Goal: Information Seeking & Learning: Compare options

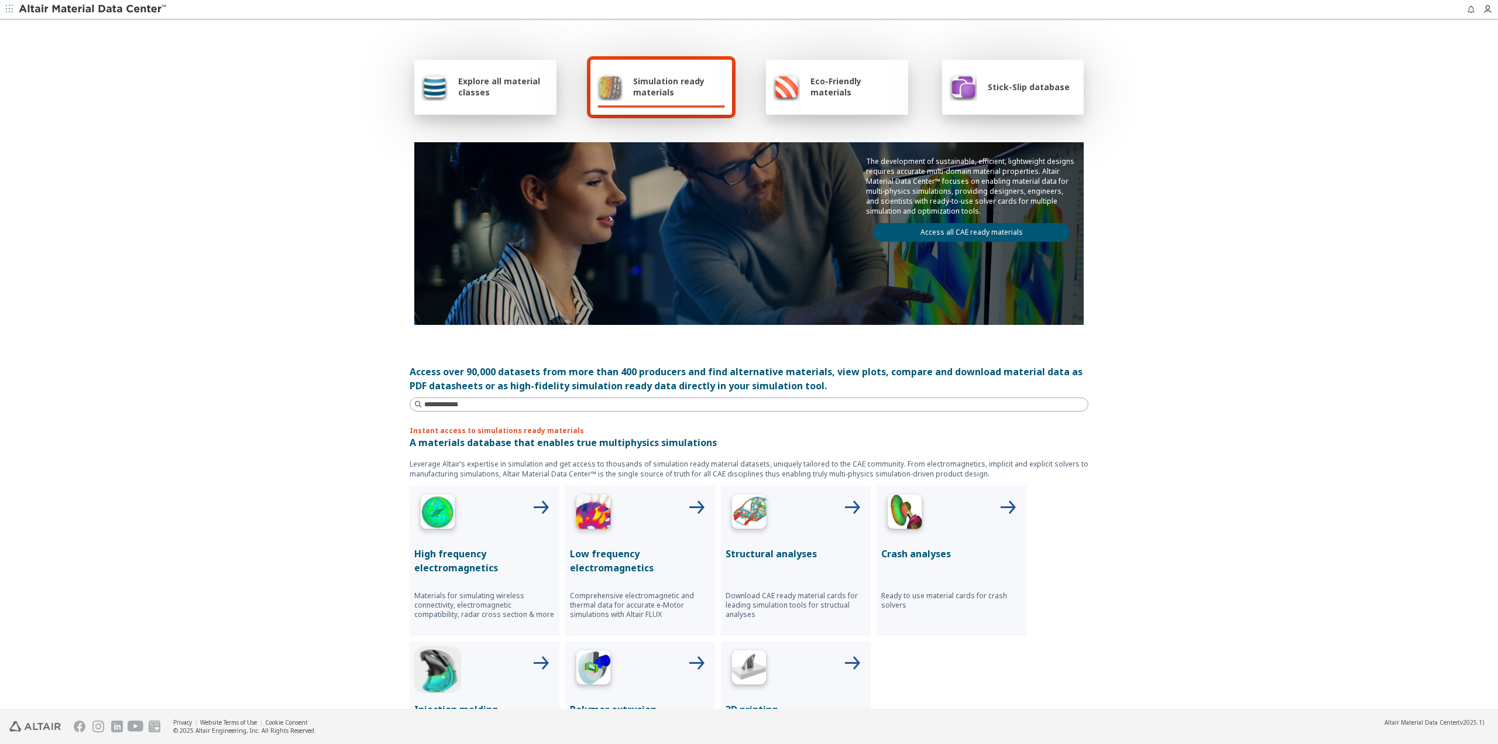
click at [483, 90] on span "Explore all material classes" at bounding box center [503, 86] width 91 height 22
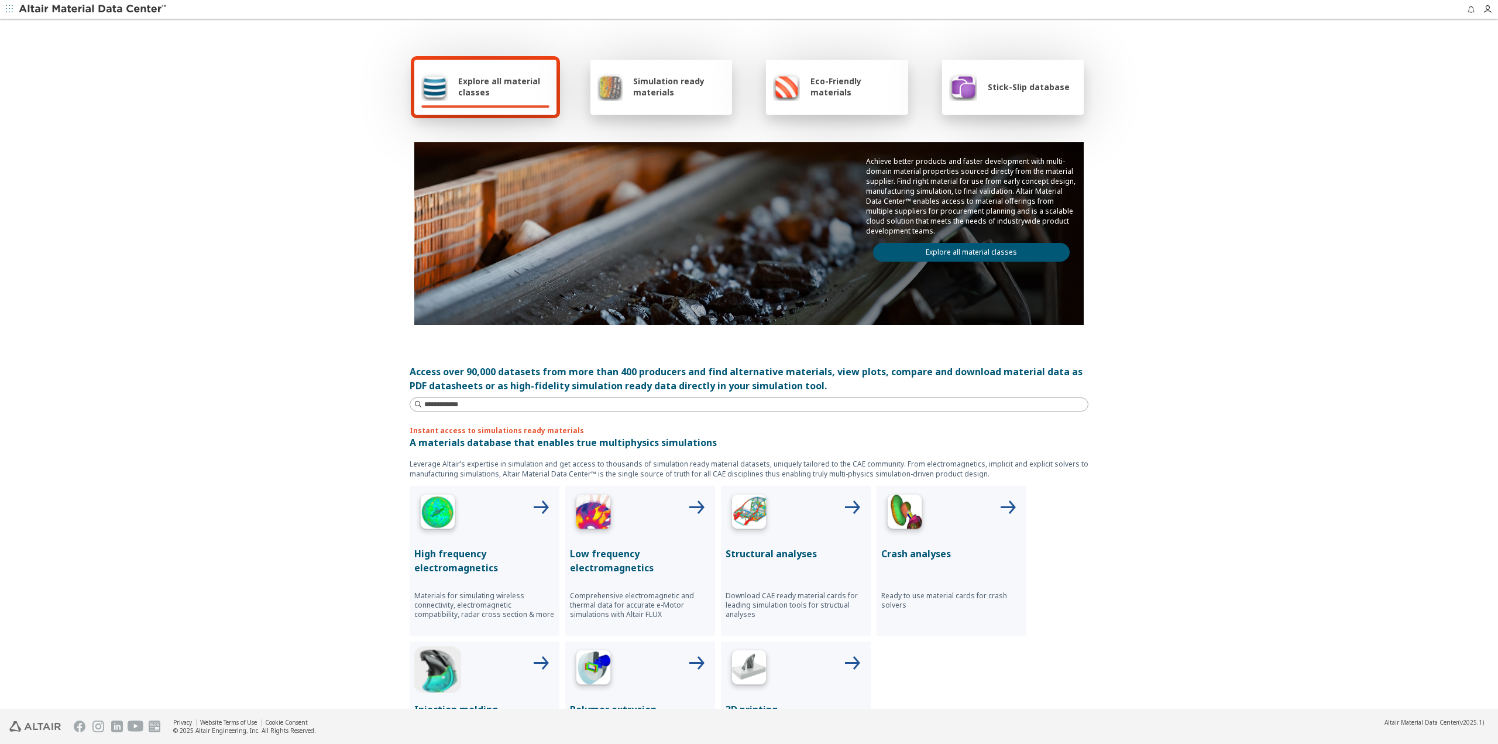
click at [469, 495] on div at bounding box center [484, 513] width 140 height 47
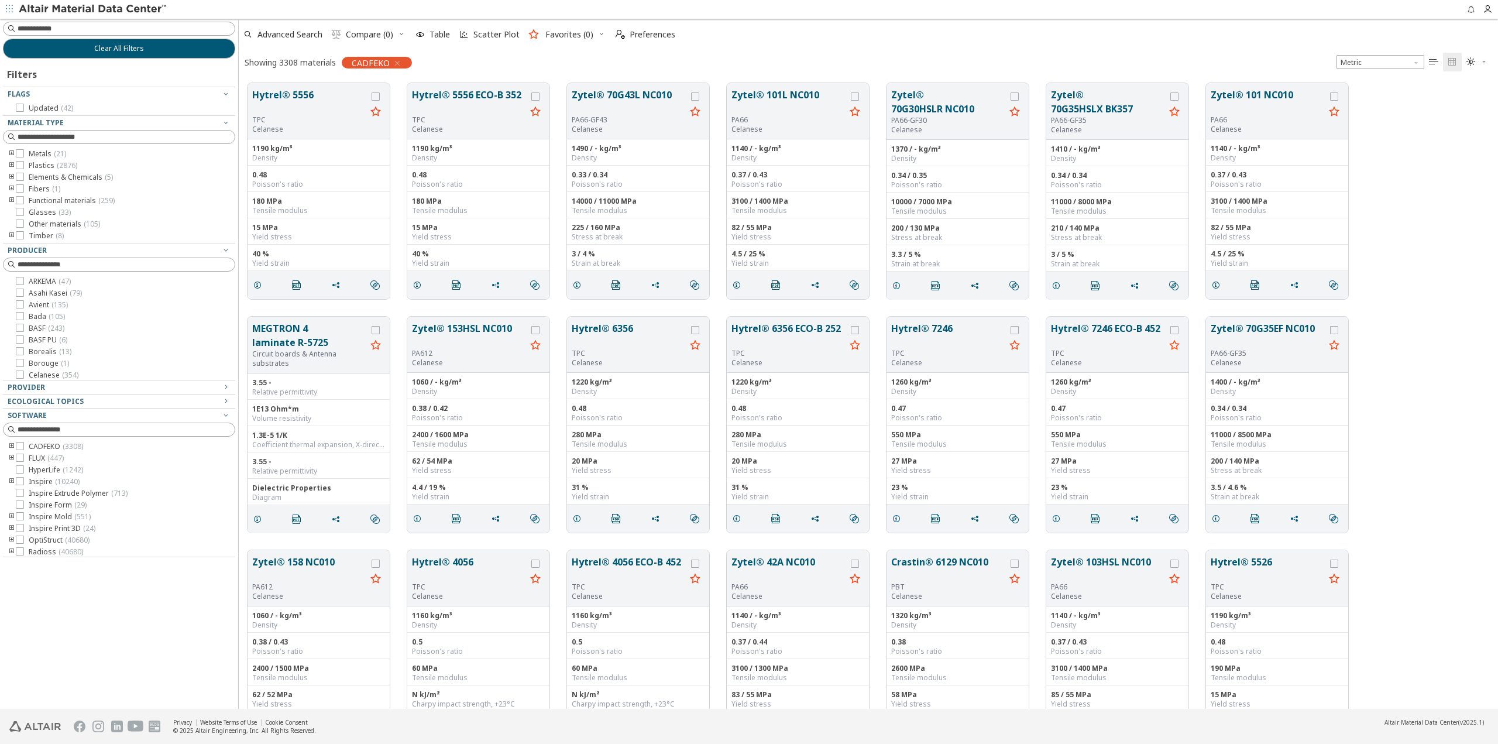
scroll to position [626, 1251]
click at [258, 286] on icon "grid" at bounding box center [257, 284] width 9 height 9
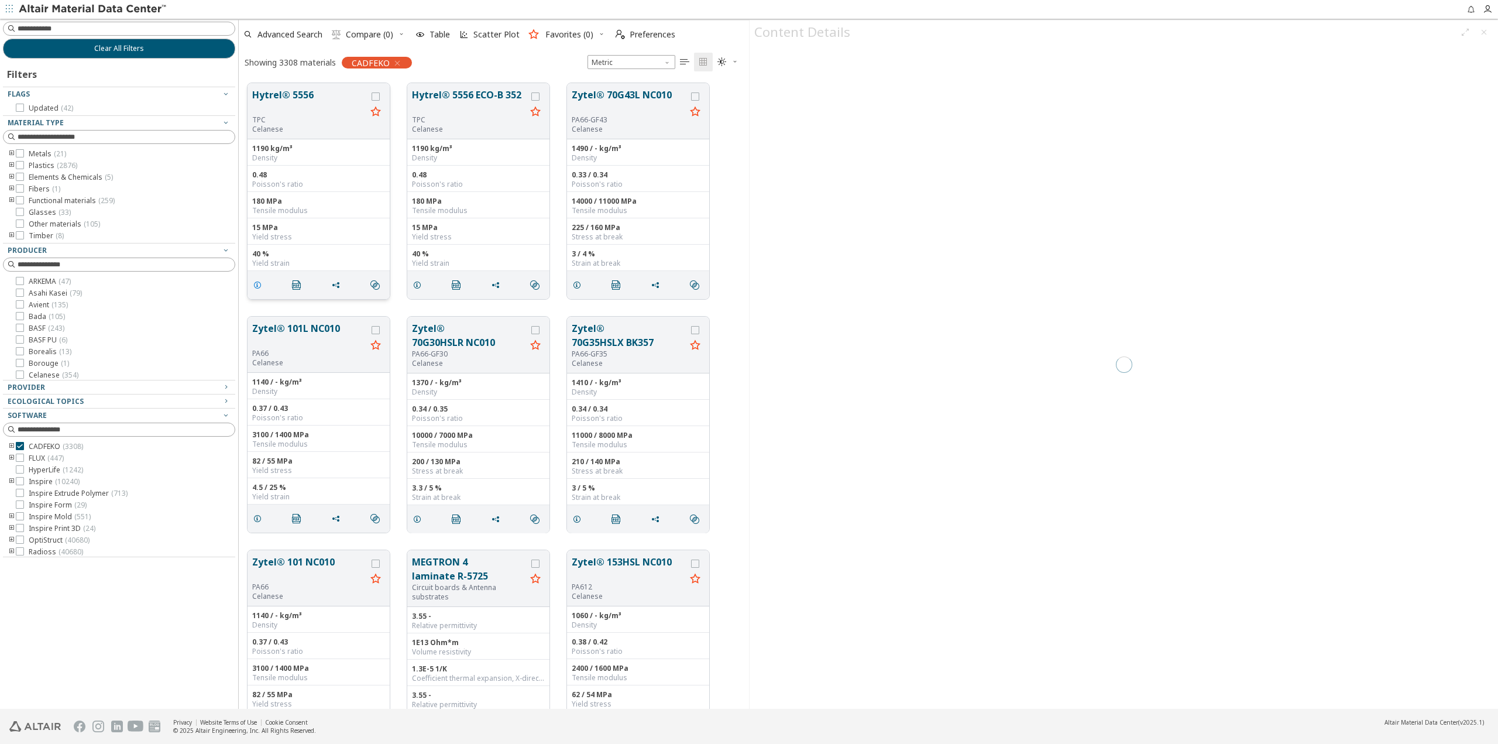
scroll to position [626, 502]
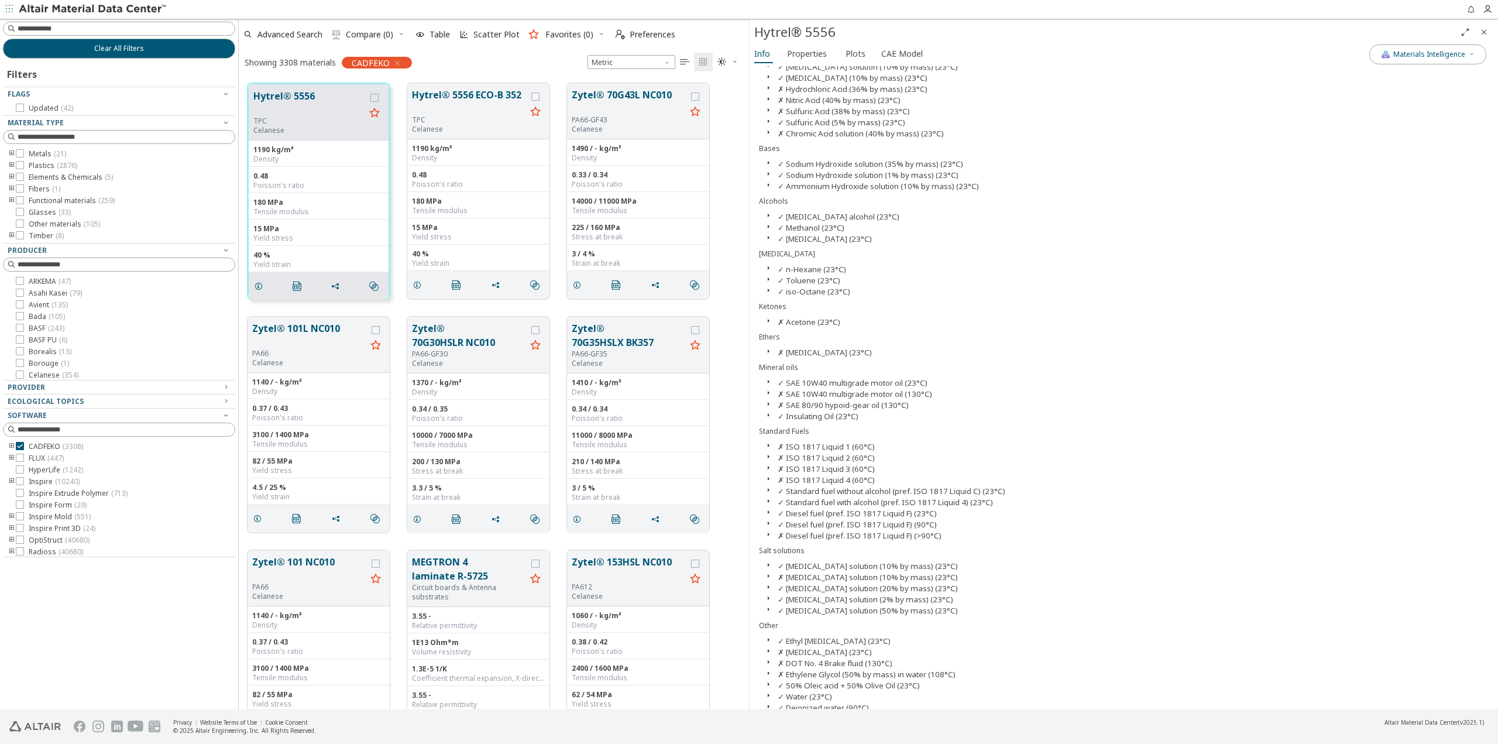
scroll to position [668, 0]
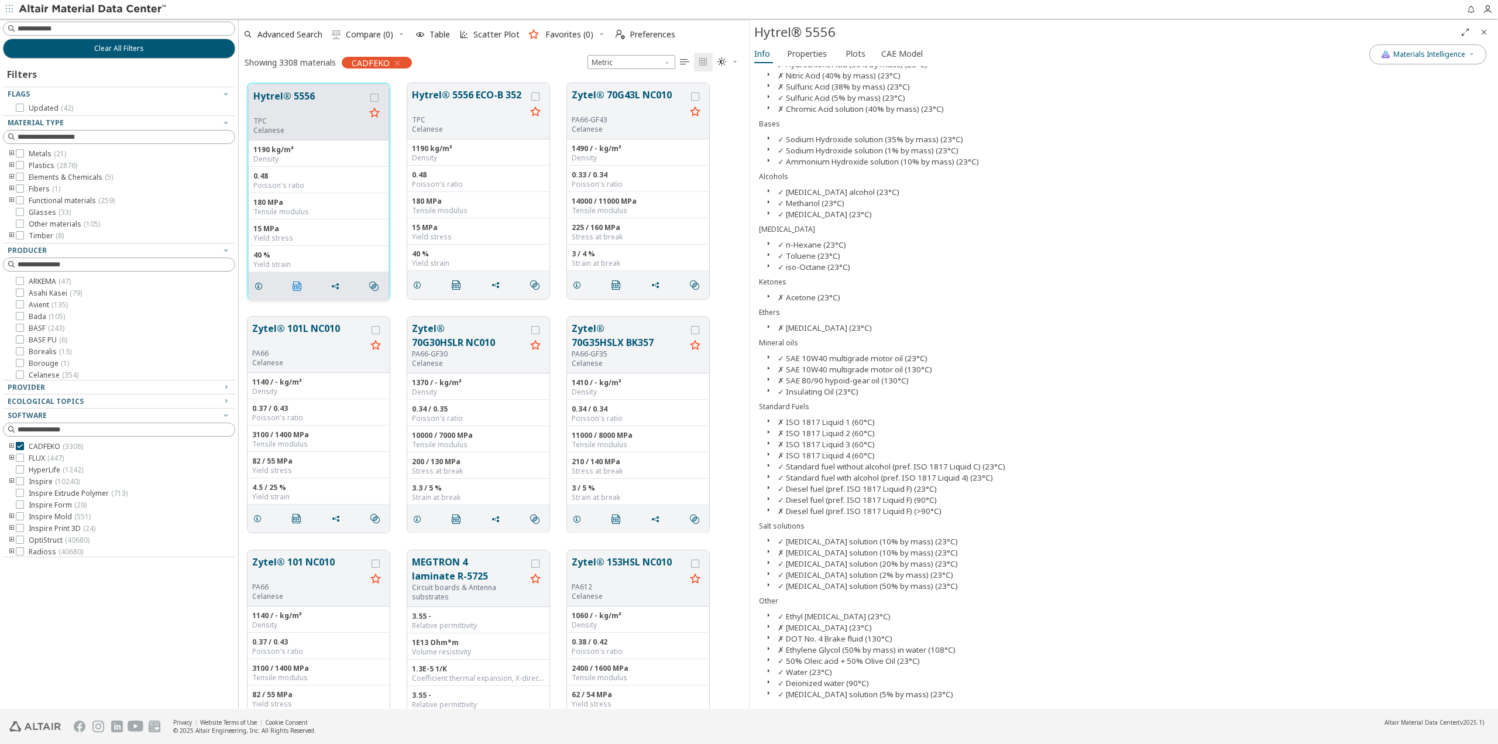
click at [296, 290] on icon "" at bounding box center [297, 286] width 9 height 9
click at [335, 286] on span "grid" at bounding box center [333, 286] width 19 height 22
click at [373, 285] on icon "" at bounding box center [373, 286] width 9 height 9
click at [373, 286] on icon "" at bounding box center [373, 286] width 9 height 9
click at [375, 286] on icon "" at bounding box center [373, 286] width 9 height 9
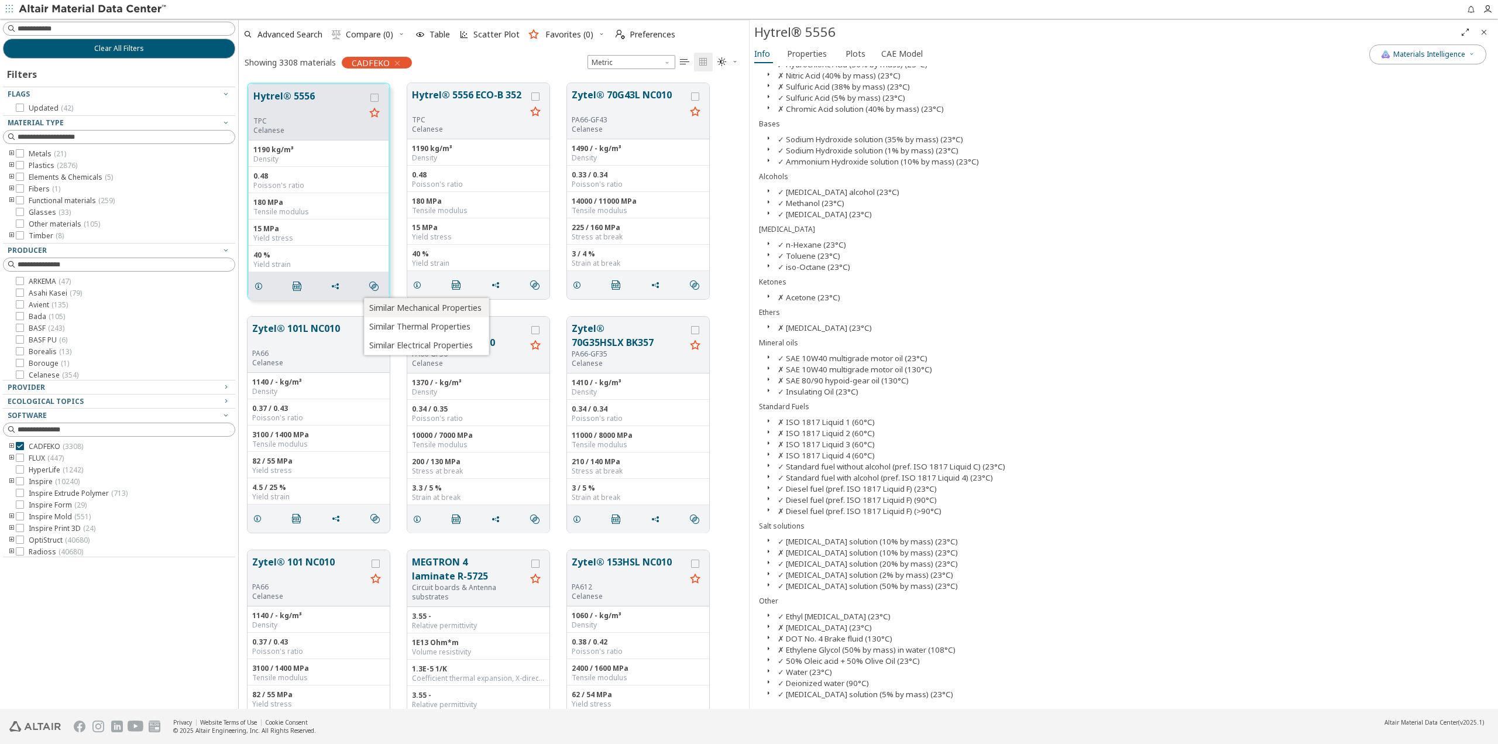
click at [410, 305] on span "Similar Mechanical Properties" at bounding box center [425, 307] width 112 height 19
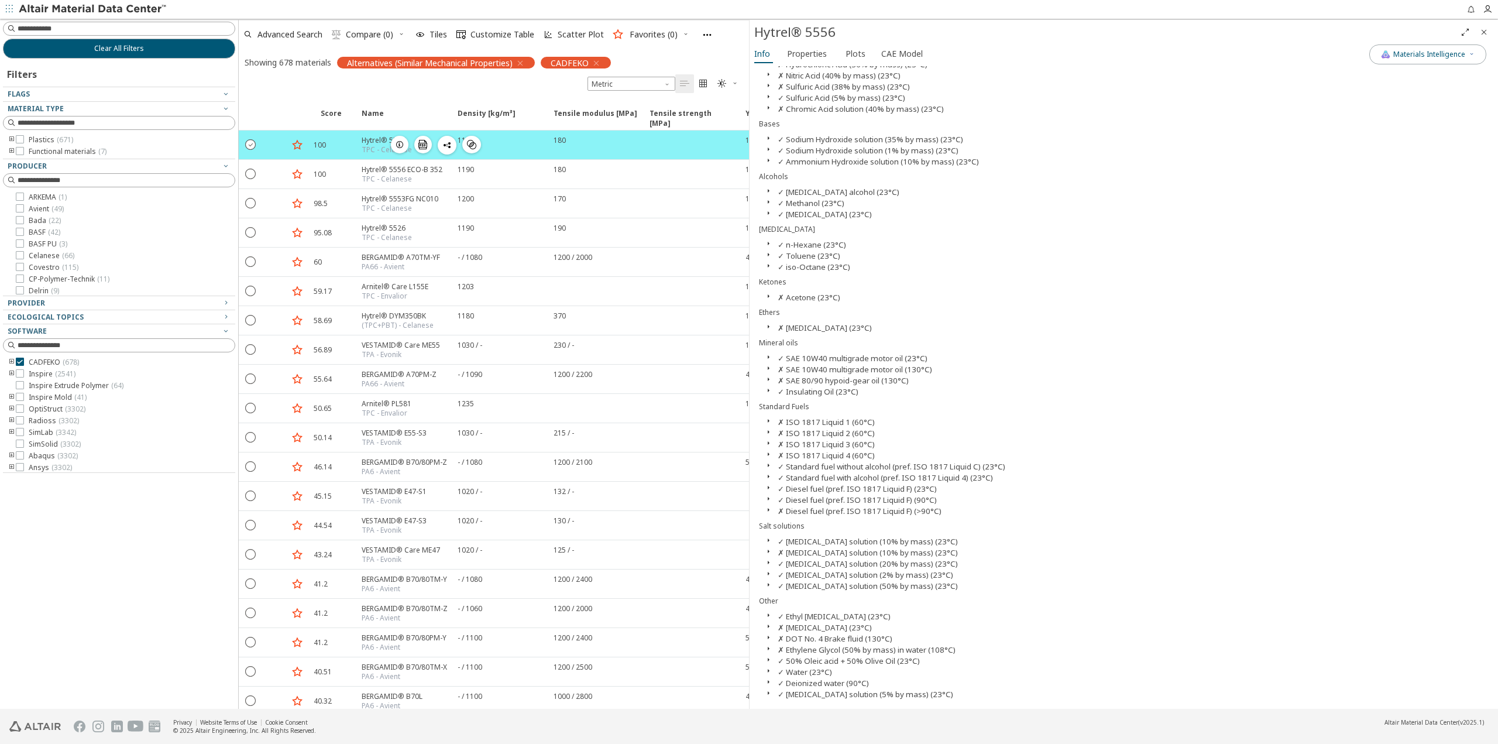
click at [247, 145] on icon "" at bounding box center [251, 144] width 11 height 11
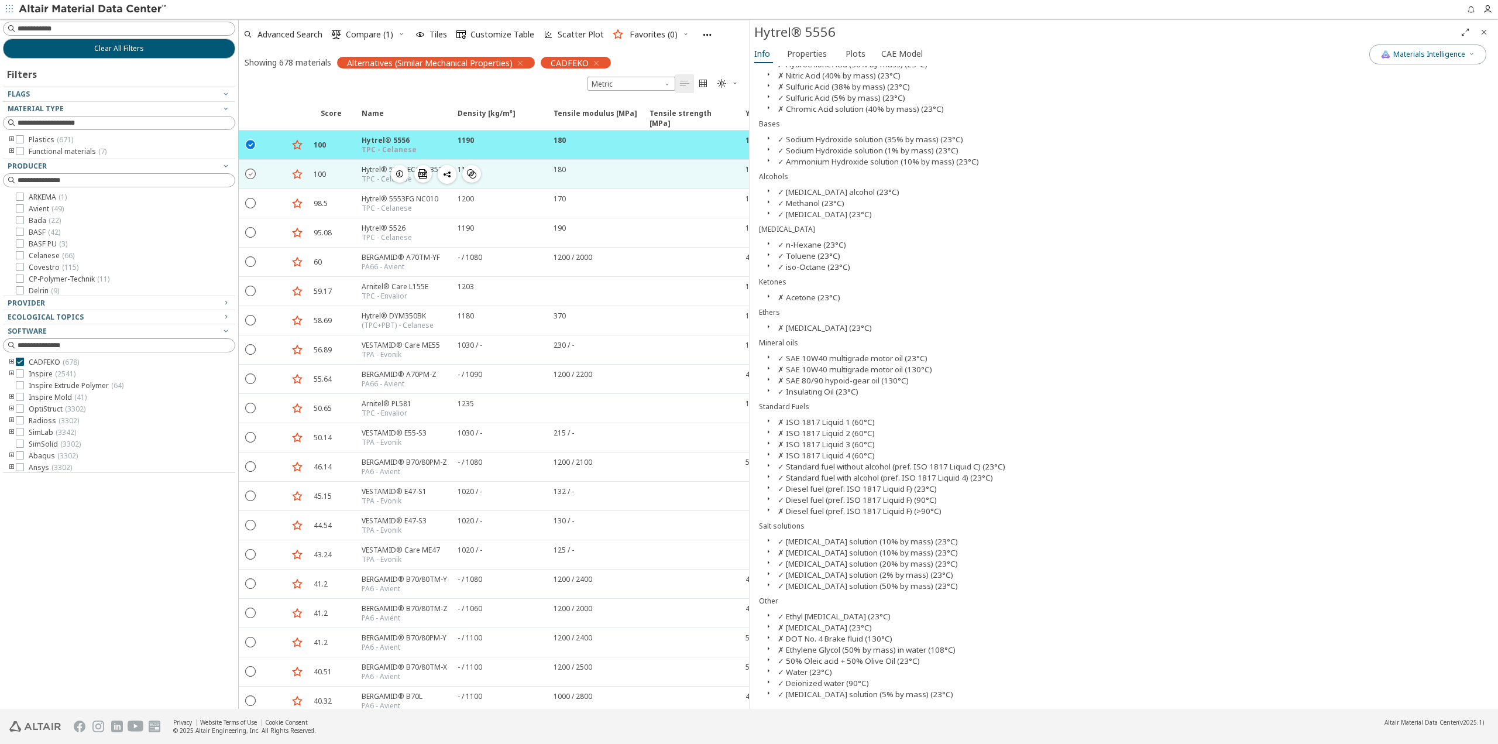
click at [252, 173] on icon "" at bounding box center [251, 173] width 11 height 11
click at [379, 33] on span "Compare (2)" at bounding box center [369, 34] width 47 height 8
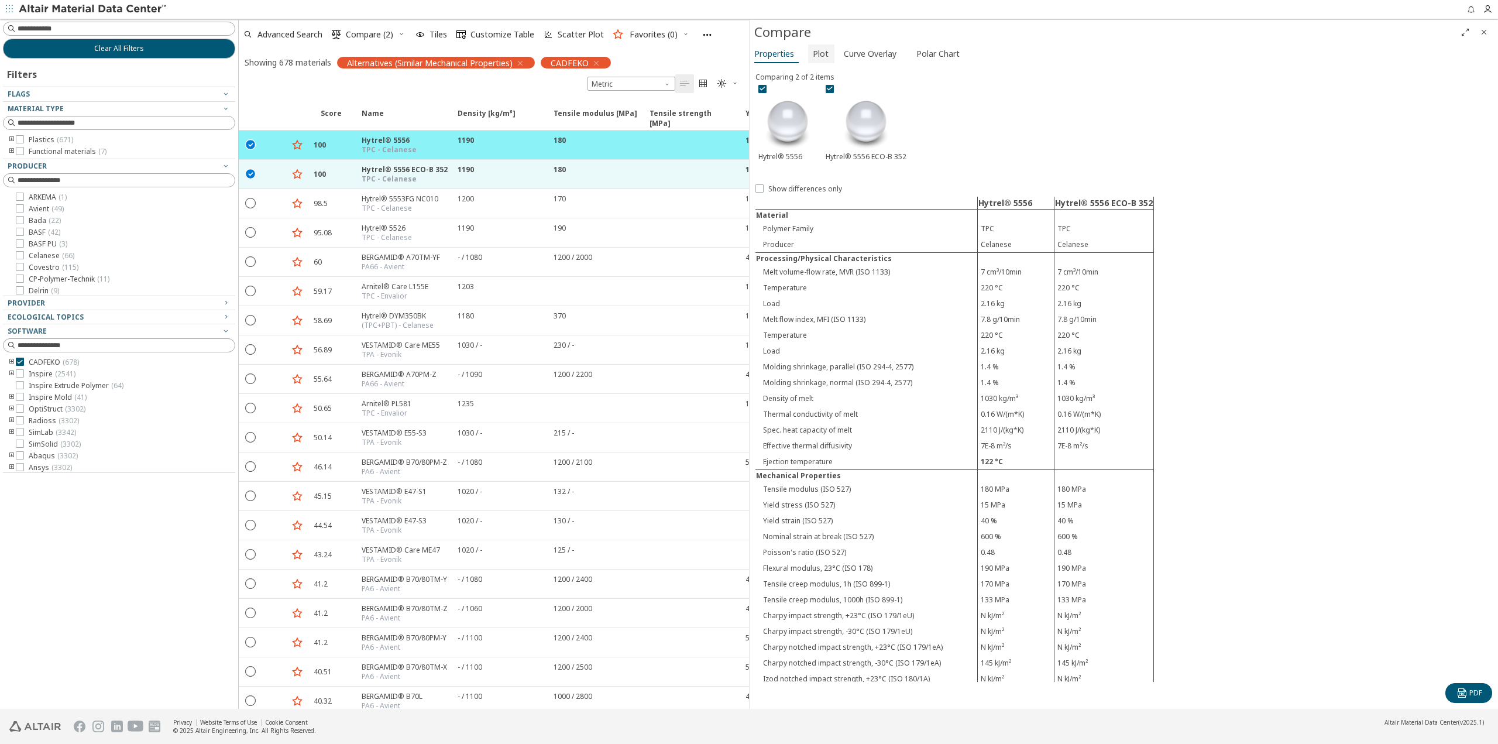
click at [829, 58] on button "Plot" at bounding box center [821, 53] width 26 height 19
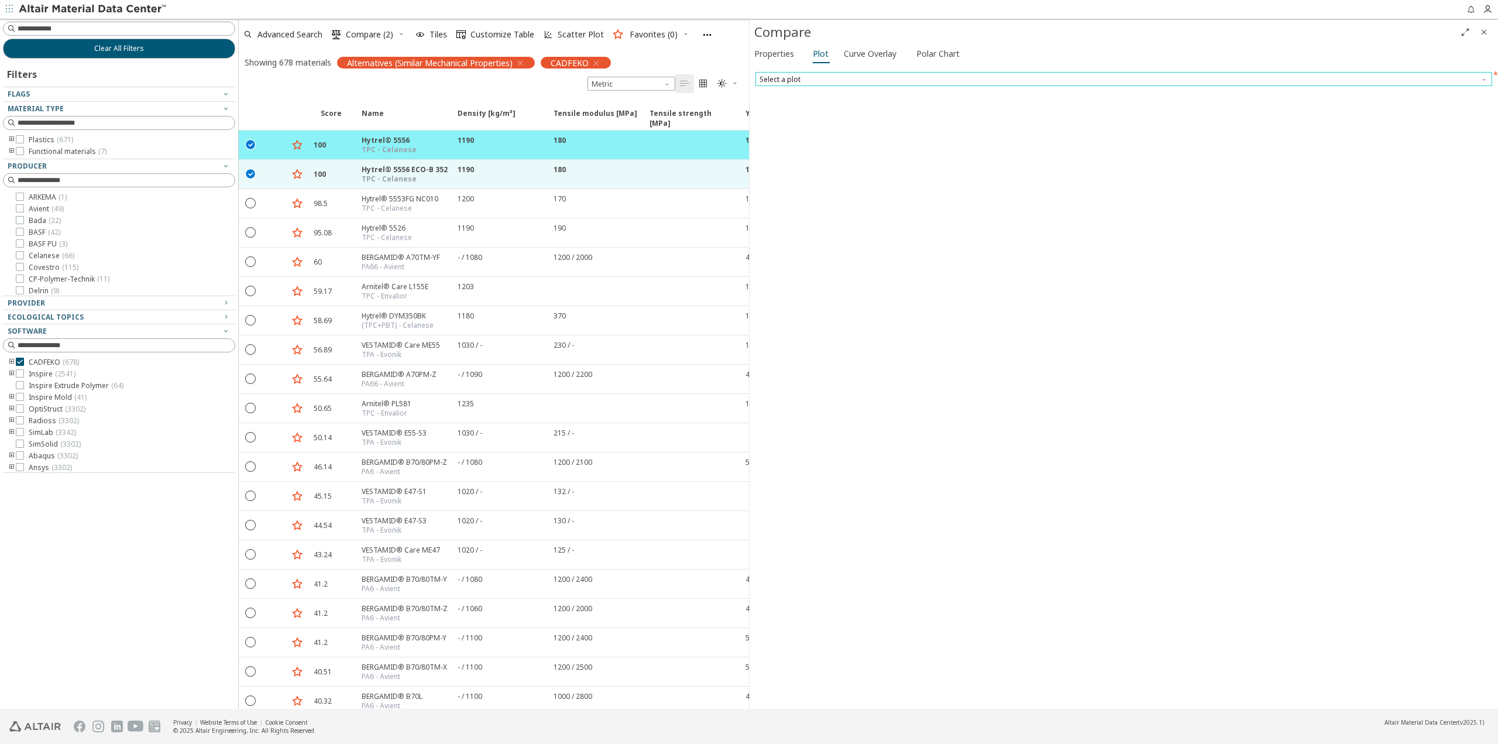
click at [789, 77] on span "Select a plot" at bounding box center [1124, 79] width 737 height 14
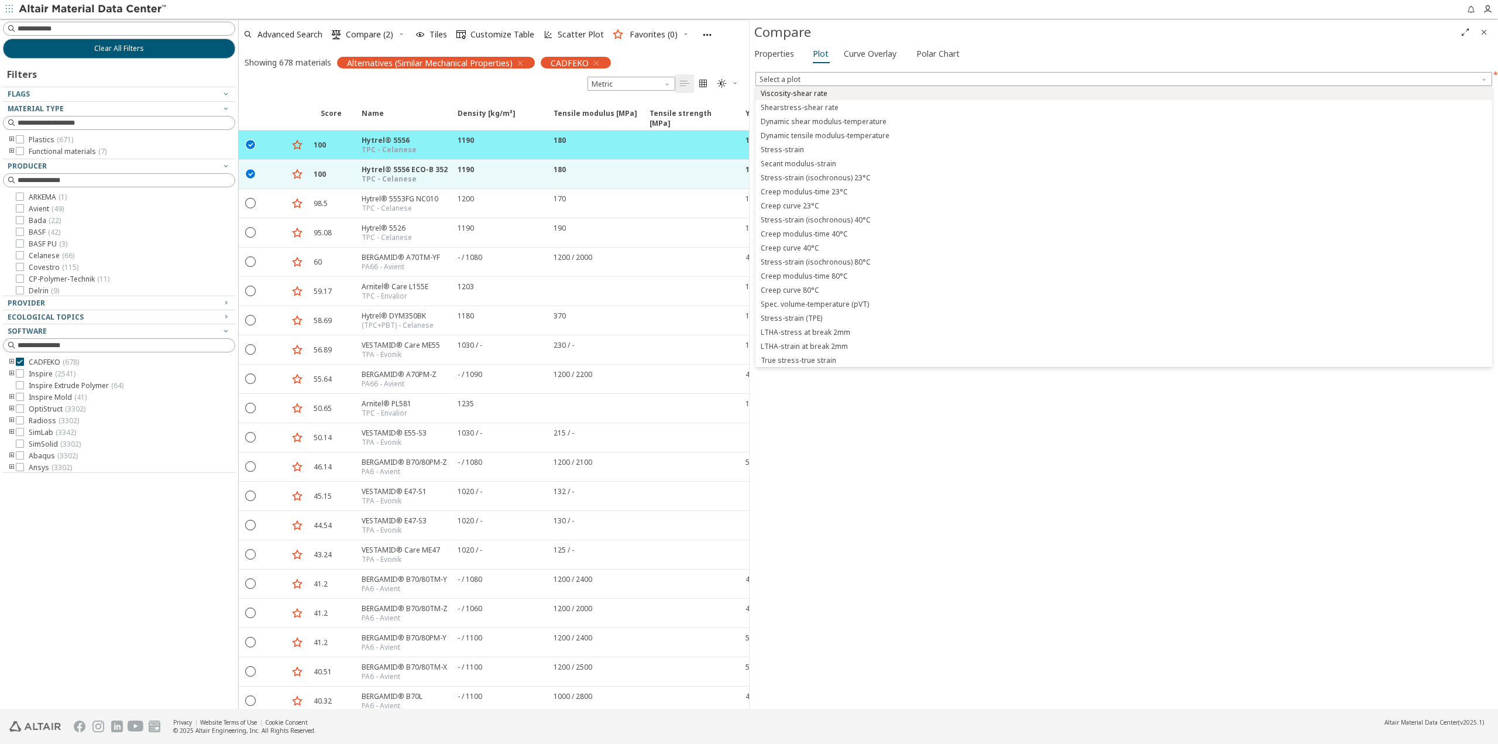
click at [836, 94] on span "Viscosity-shear rate" at bounding box center [1123, 94] width 727 height 8
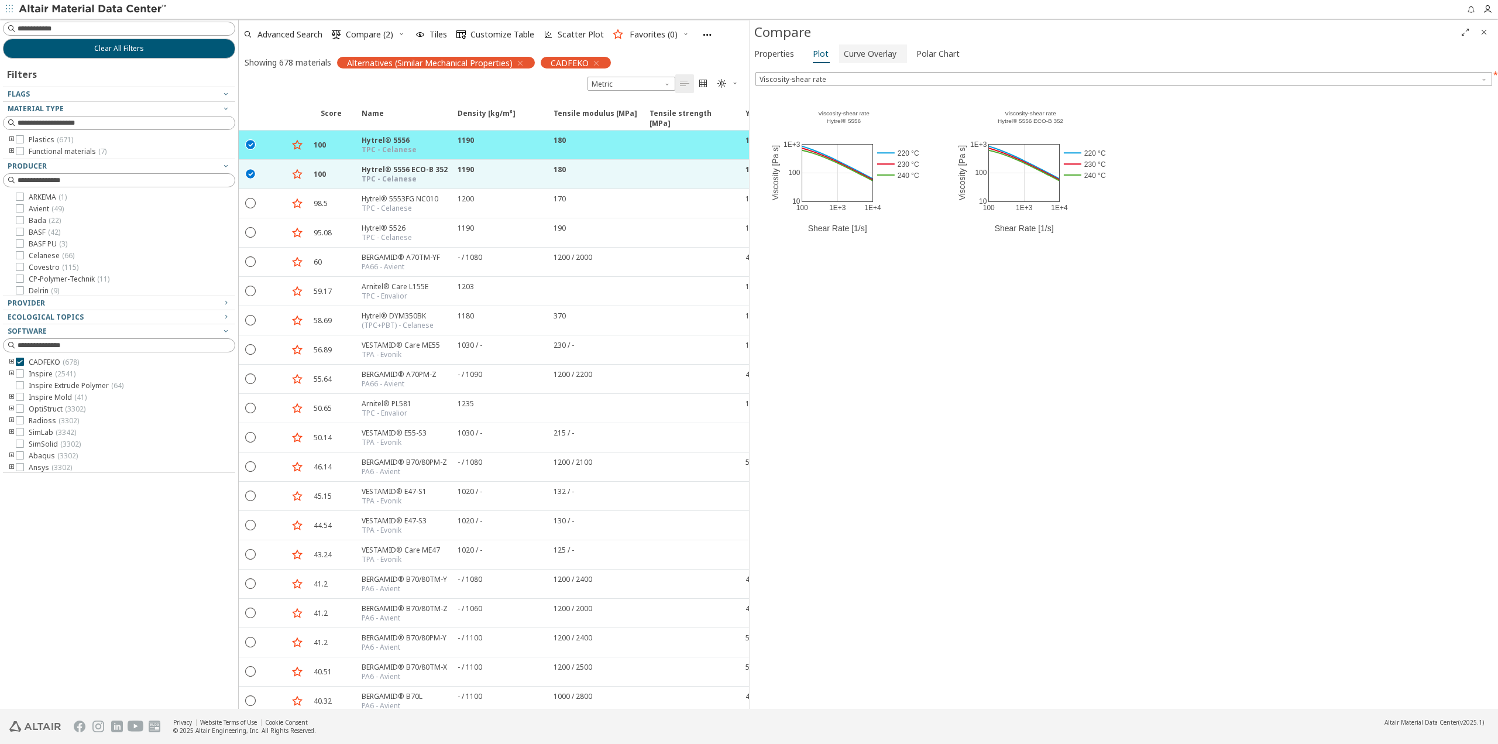
click at [884, 58] on span "Curve Overlay" at bounding box center [870, 53] width 53 height 19
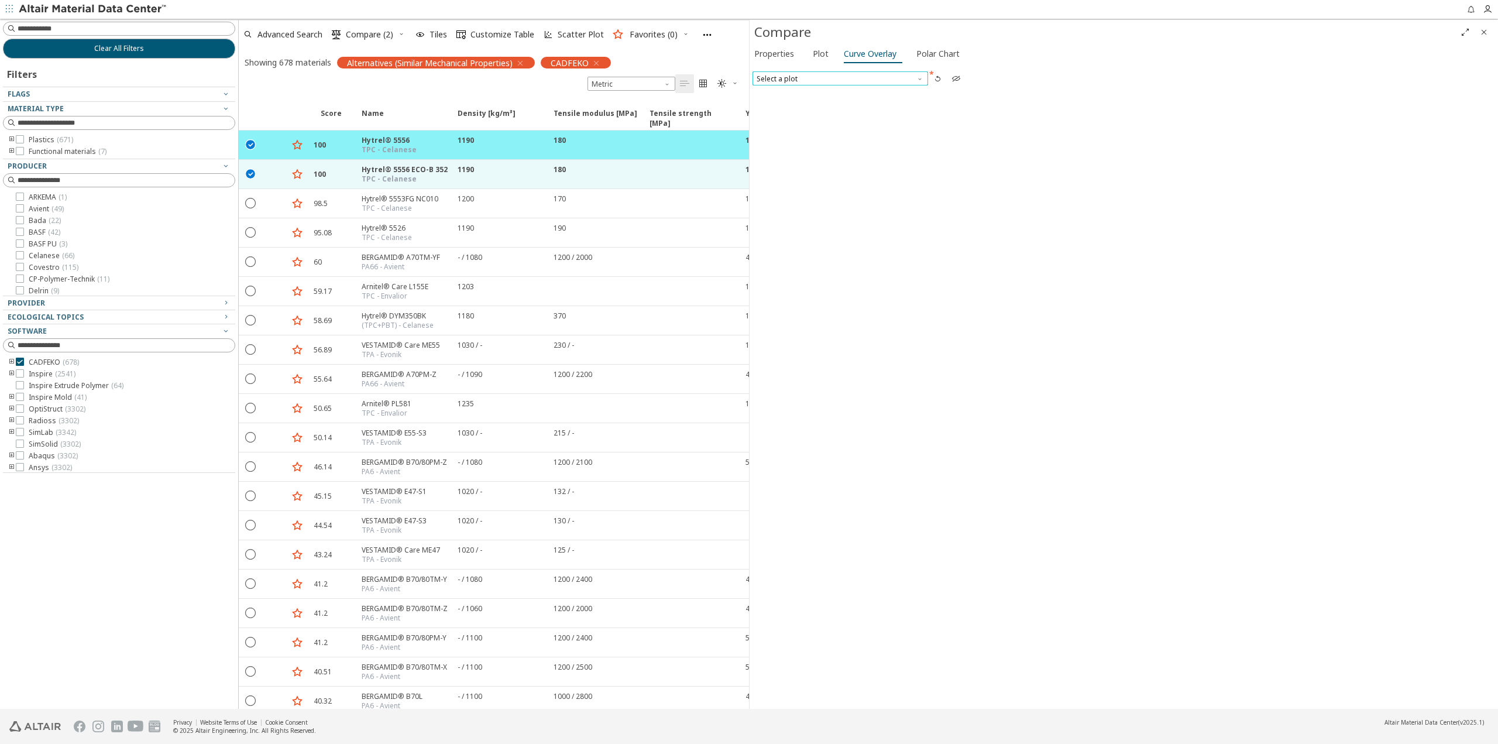
click at [889, 77] on span "Select a plot" at bounding box center [841, 78] width 176 height 14
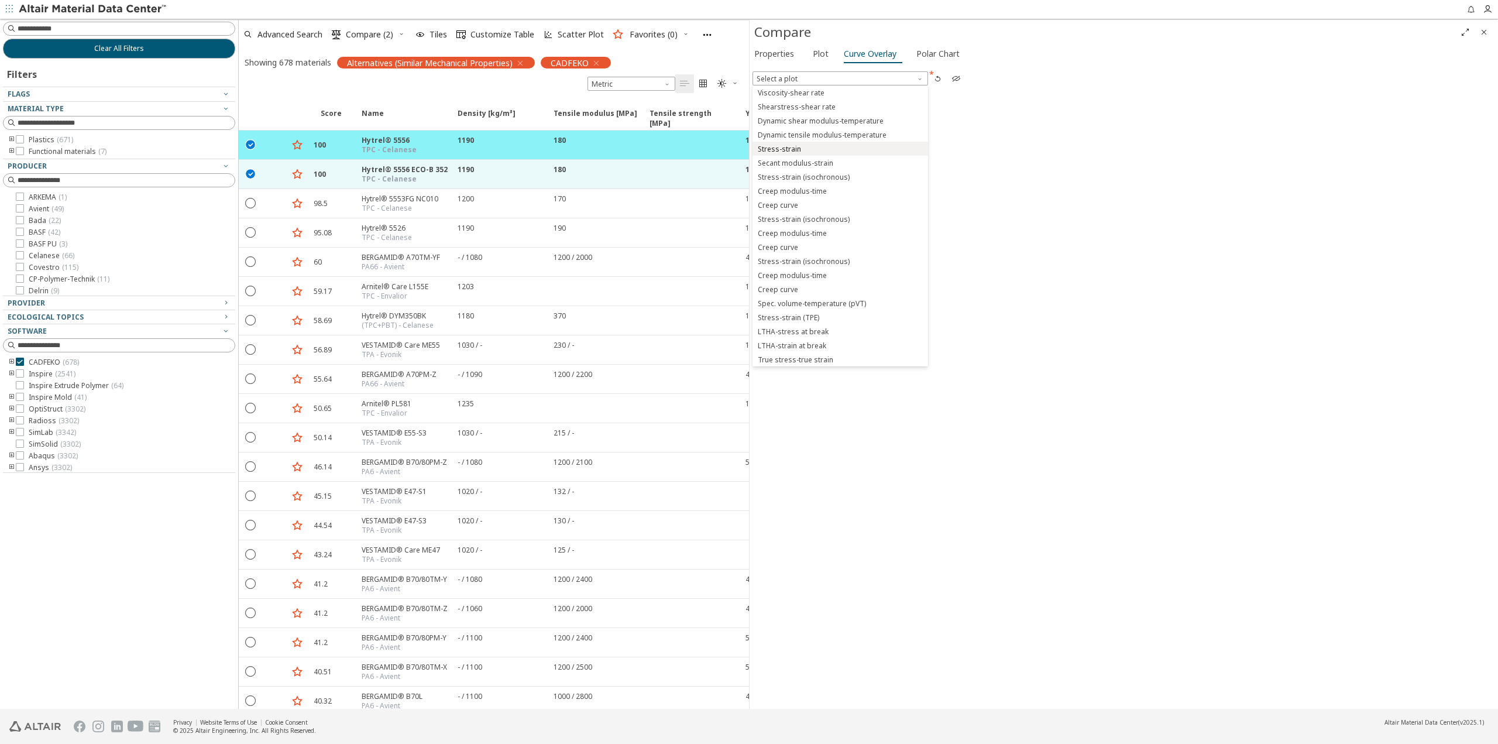
click at [811, 150] on span "Stress-strain" at bounding box center [840, 149] width 166 height 8
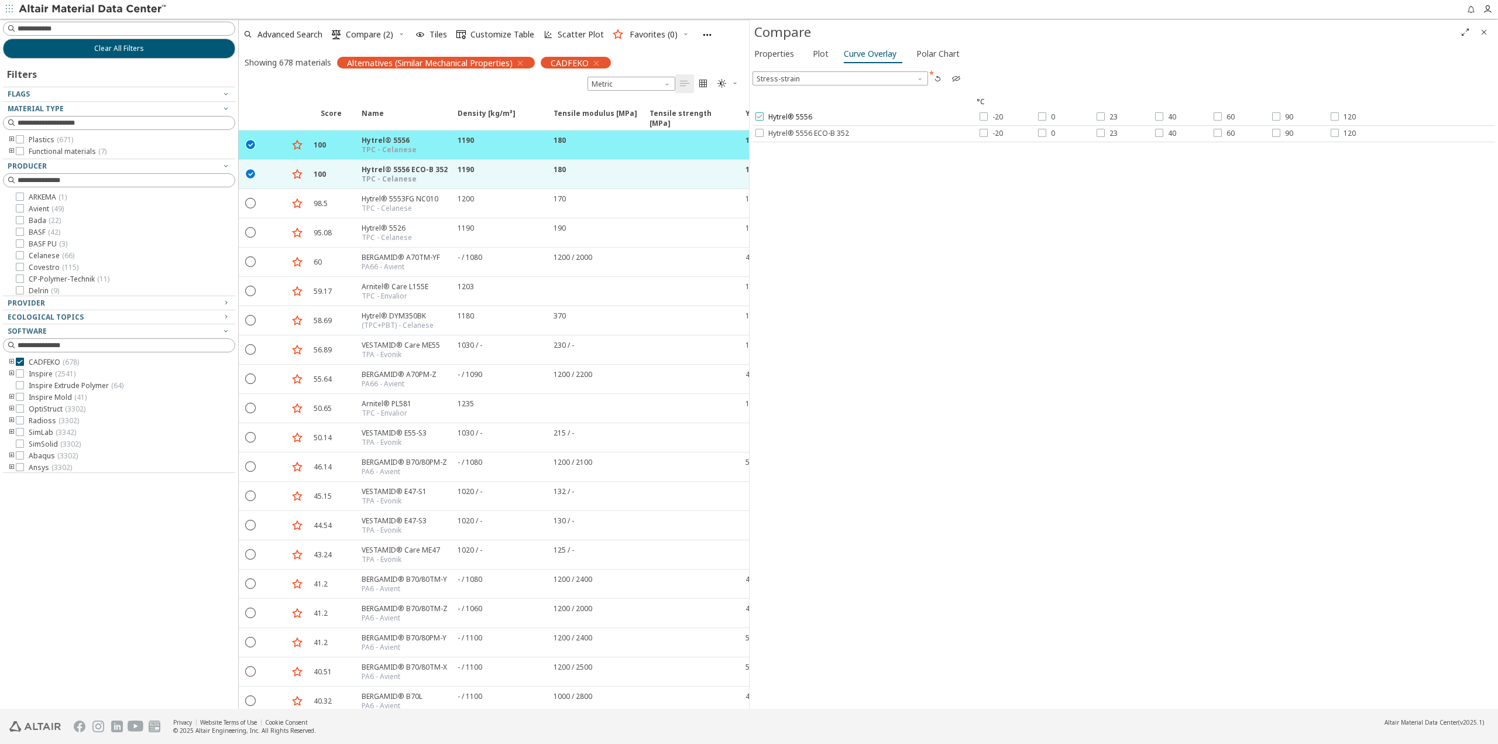
click at [760, 118] on icon at bounding box center [760, 116] width 8 height 8
click at [763, 135] on icon at bounding box center [760, 133] width 8 height 8
click at [978, 317] on div at bounding box center [1124, 458] width 743 height 495
click at [934, 79] on icon "button" at bounding box center [937, 78] width 9 height 9
click at [763, 121] on div at bounding box center [760, 116] width 8 height 8
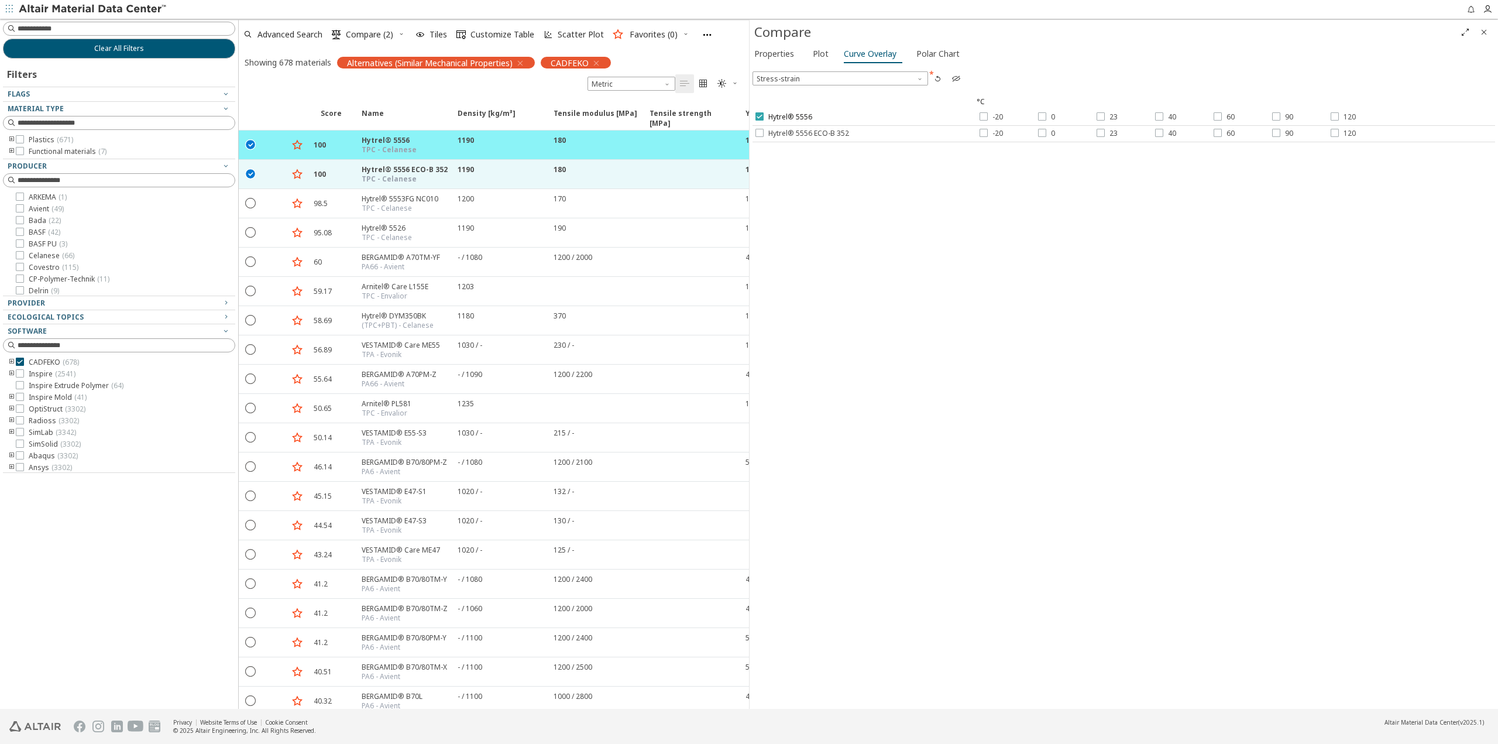
click at [757, 118] on icon at bounding box center [760, 116] width 8 height 8
click at [923, 61] on span "Polar Chart" at bounding box center [938, 53] width 43 height 19
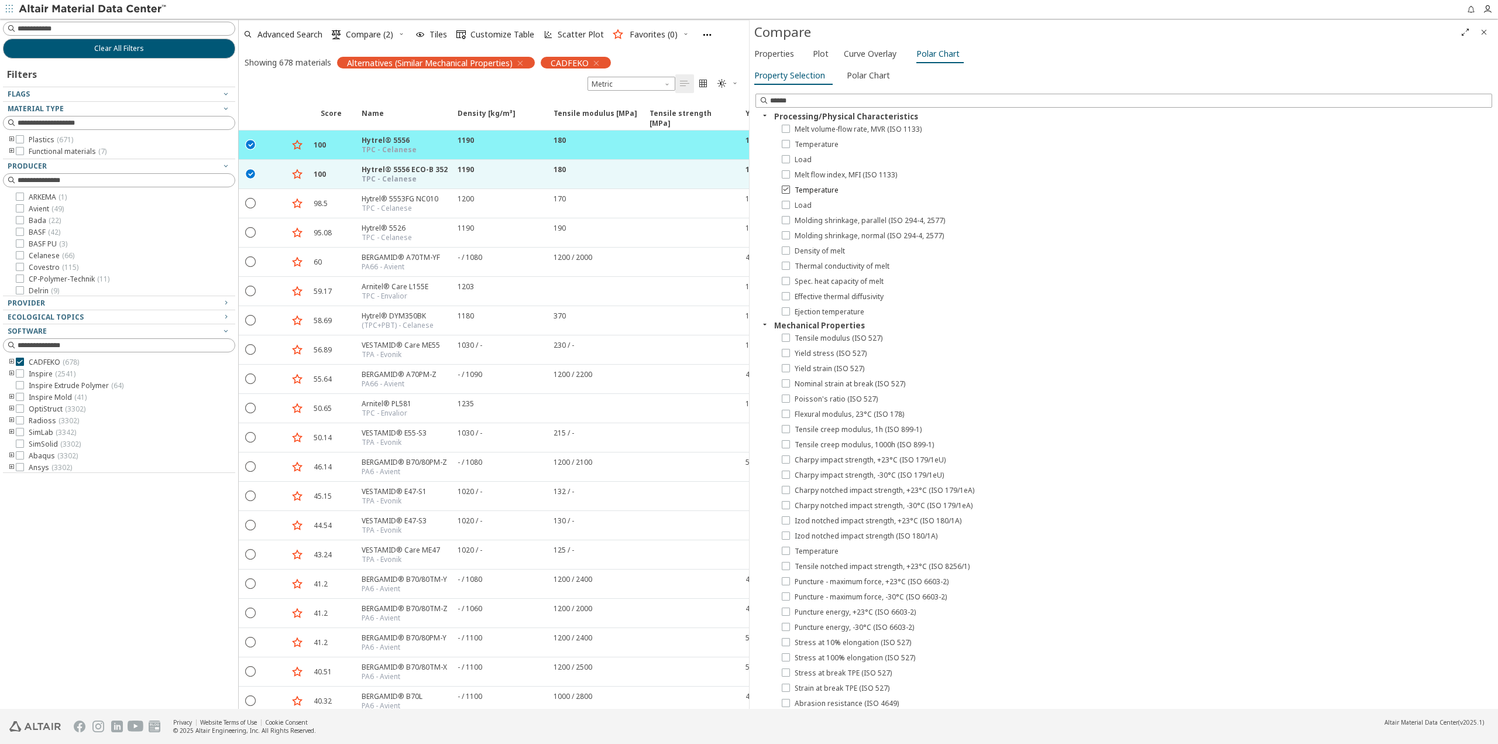
click at [784, 191] on icon at bounding box center [786, 189] width 8 height 8
click at [1020, 77] on div "Property Selection Polar Chart" at bounding box center [1124, 77] width 749 height 22
click at [500, 32] on span "Customize Table" at bounding box center [503, 34] width 64 height 8
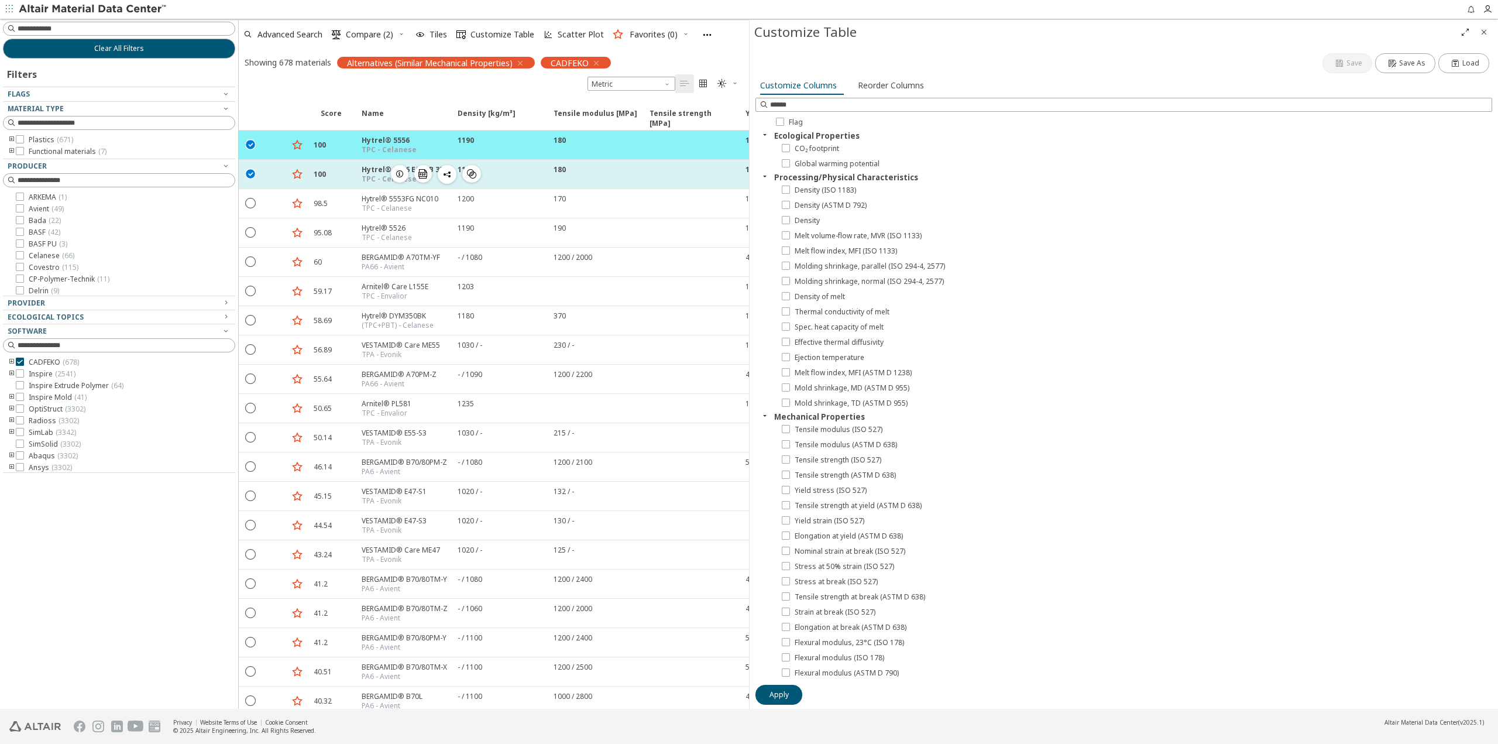
drag, startPoint x: 253, startPoint y: 140, endPoint x: 249, endPoint y: 170, distance: 30.1
click at [253, 141] on icon "" at bounding box center [251, 144] width 11 height 11
